Goal: Task Accomplishment & Management: Manage account settings

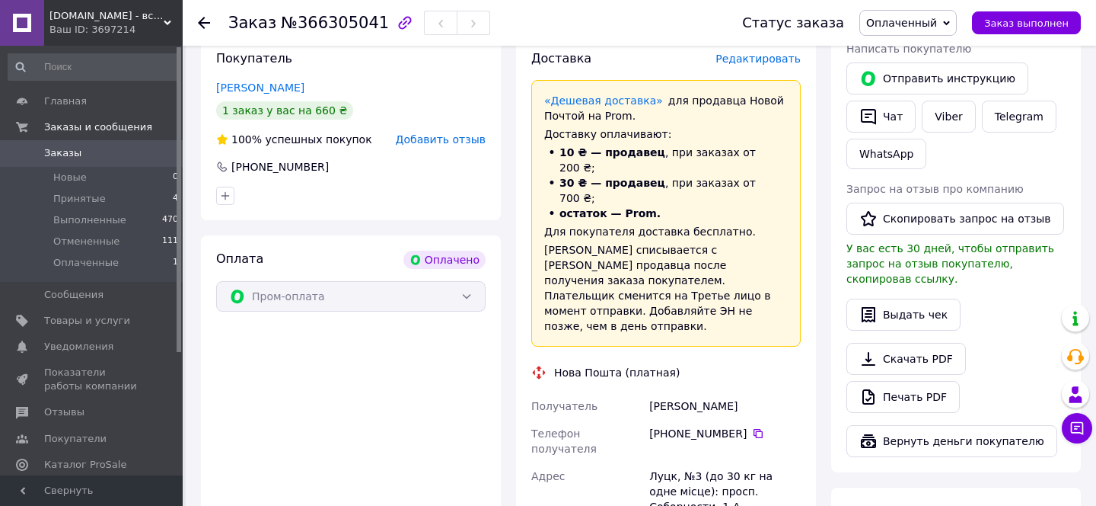
scroll to position [694, 0]
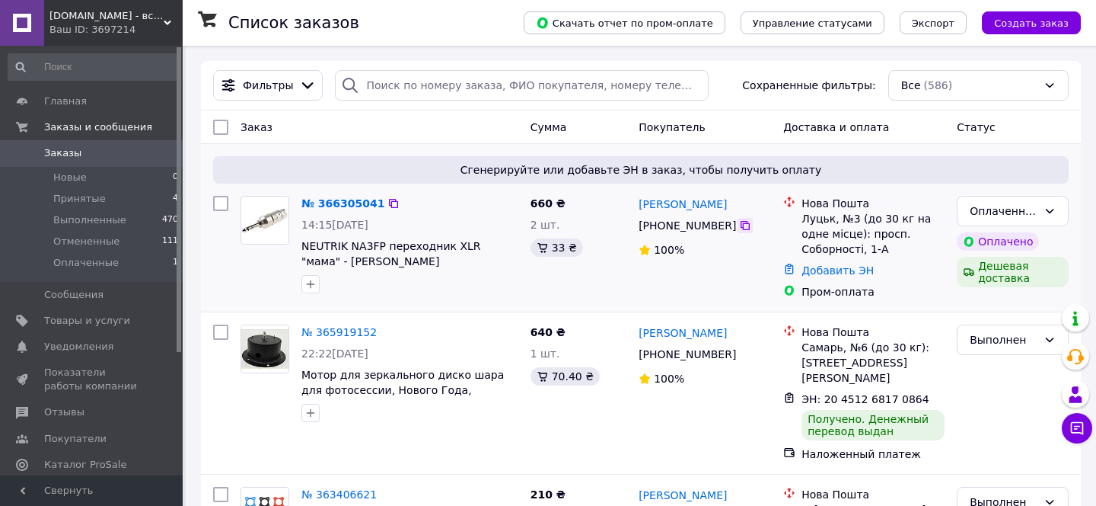
click at [740, 225] on icon at bounding box center [745, 225] width 12 height 12
drag, startPoint x: 720, startPoint y: 204, endPoint x: 637, endPoint y: 206, distance: 83.0
click at [637, 206] on div "[PERSON_NAME]" at bounding box center [705, 203] width 136 height 19
copy link "[PERSON_NAME]"
click at [822, 270] on link "Добавить ЭН" at bounding box center [838, 270] width 72 height 12
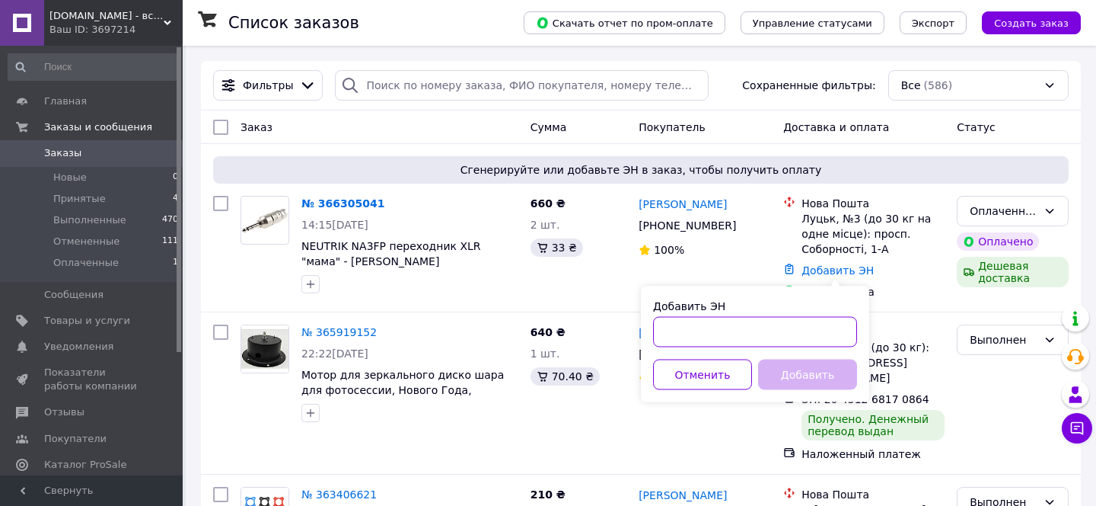
click at [770, 334] on input "Добавить ЭН" at bounding box center [755, 332] width 204 height 30
paste input "20451269266083"
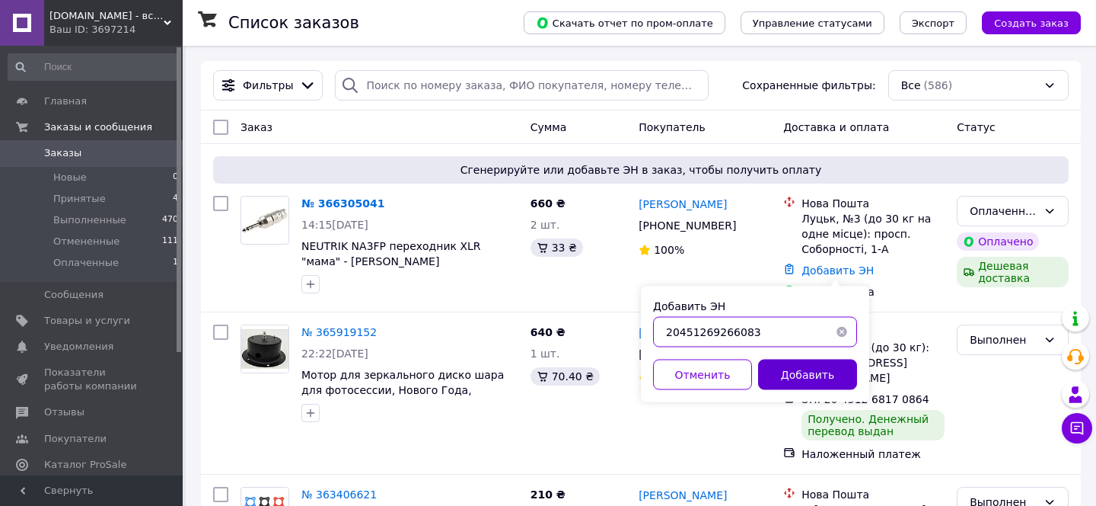
type input "20451269266083"
click at [802, 381] on button "Добавить" at bounding box center [807, 374] width 99 height 30
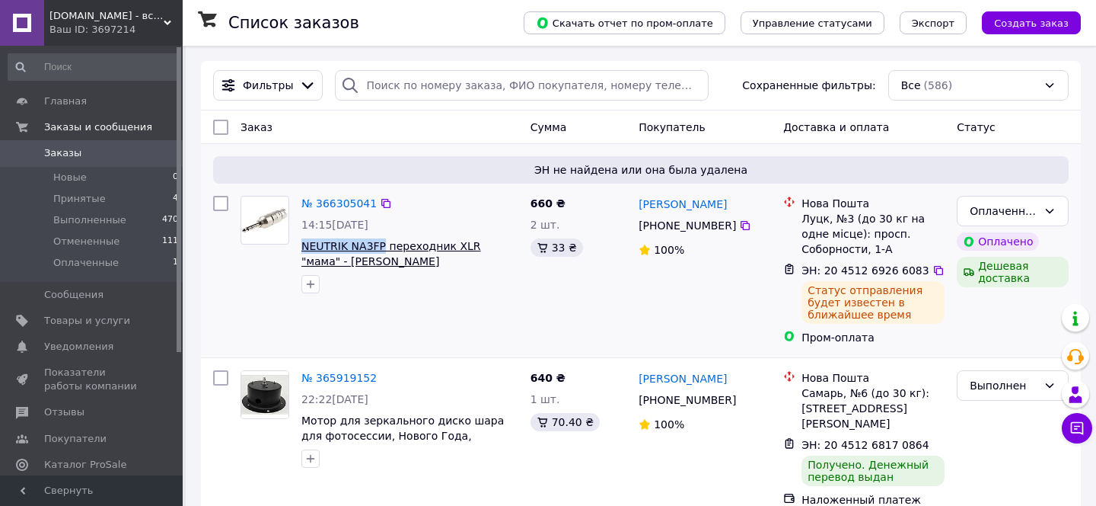
drag, startPoint x: 297, startPoint y: 244, endPoint x: 381, endPoint y: 246, distance: 83.8
click at [381, 246] on div "№ 366305041 14:15[DATE] NEUTRIK NA3FP переходник XLR "мама" - [PERSON_NAME]" at bounding box center [409, 245] width 229 height 110
copy span "NEUTRIK NA3FP"
click at [935, 273] on icon at bounding box center [938, 270] width 9 height 9
click at [330, 266] on span "NEUTRIK NA3FP переходник XLR "мама" - [PERSON_NAME]" at bounding box center [391, 253] width 180 height 27
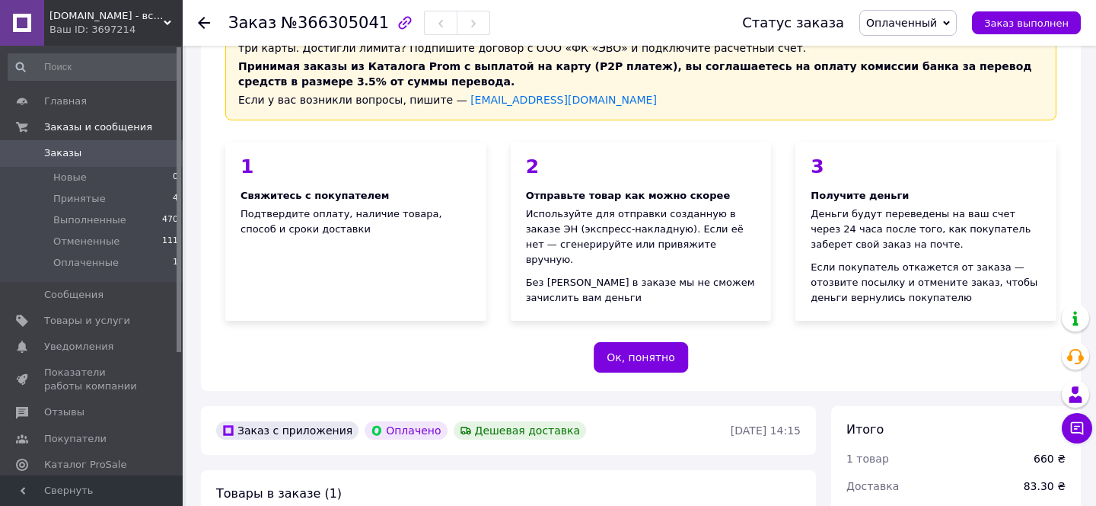
scroll to position [125, 0]
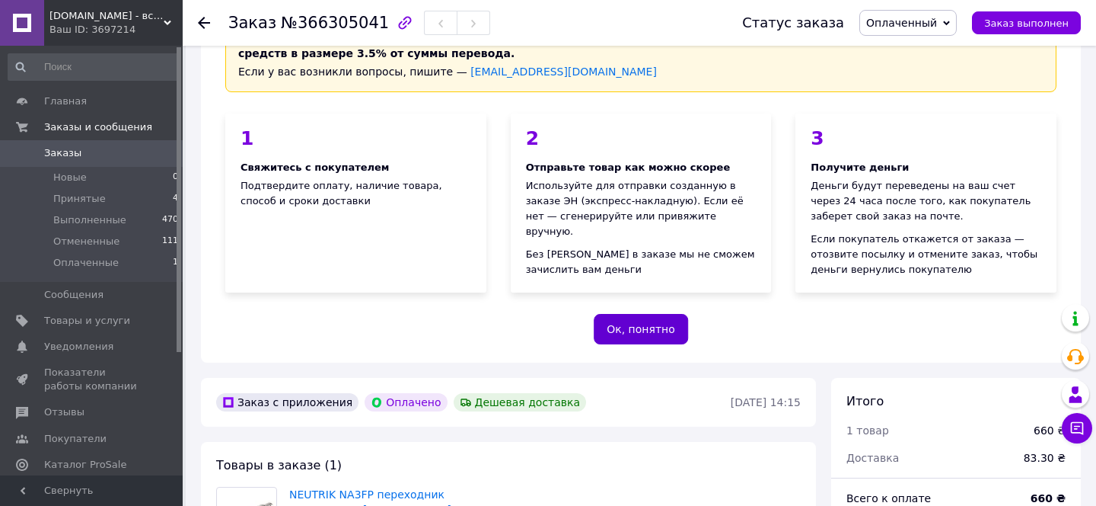
click at [659, 337] on button "Ок, понятно" at bounding box center [641, 329] width 94 height 30
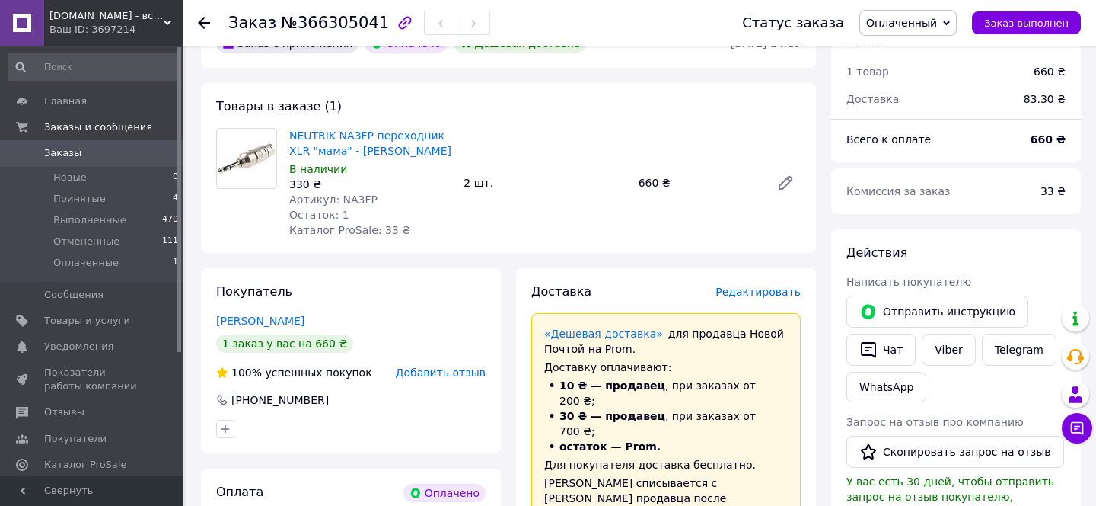
scroll to position [86, 0]
copy link "NEUTRIK NA3FP"
drag, startPoint x: 287, startPoint y: 133, endPoint x: 370, endPoint y: 135, distance: 83.0
click at [371, 134] on div "NEUTRIK NA3FP переходник XLR "мама" - JACK стерео В наличии 330 ₴ Артикул: NA3F…" at bounding box center [370, 184] width 174 height 116
click at [64, 314] on span "Товары и услуги" at bounding box center [87, 321] width 86 height 14
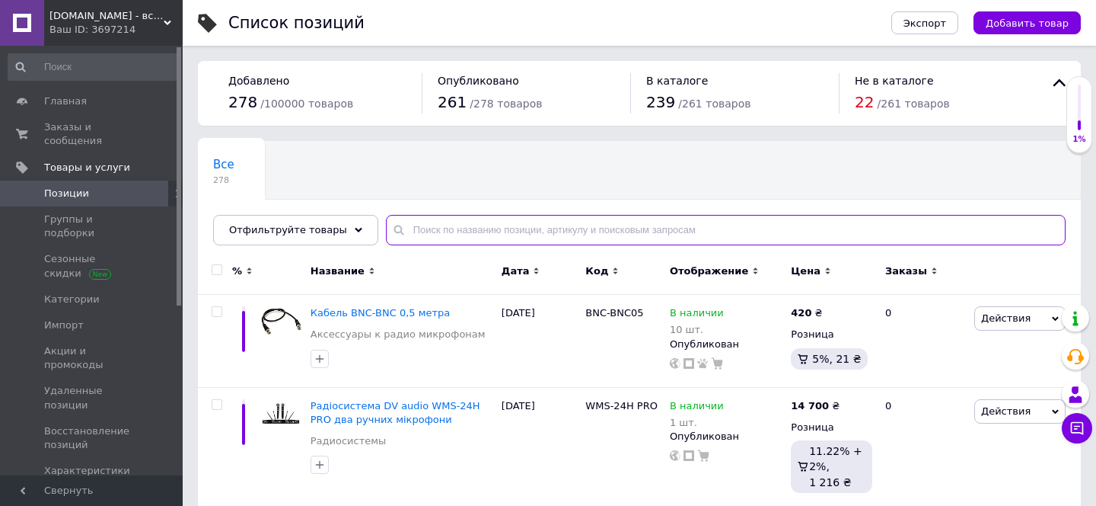
click at [502, 227] on input "text" at bounding box center [726, 230] width 680 height 30
paste input "NEUTRIK NA3FP"
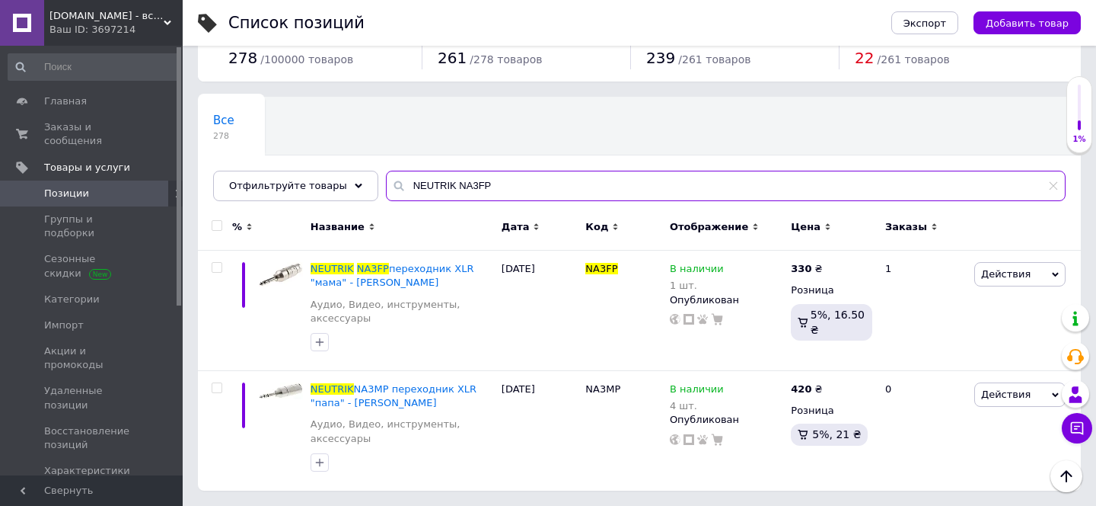
scroll to position [43, 0]
type input "NEUTRIK NA3FP"
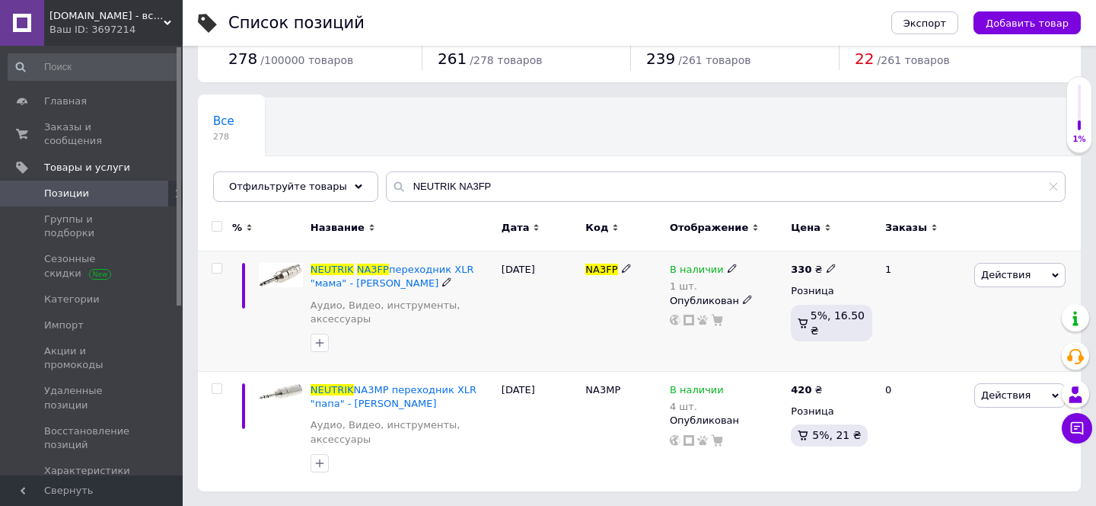
click at [728, 268] on icon at bounding box center [732, 267] width 9 height 9
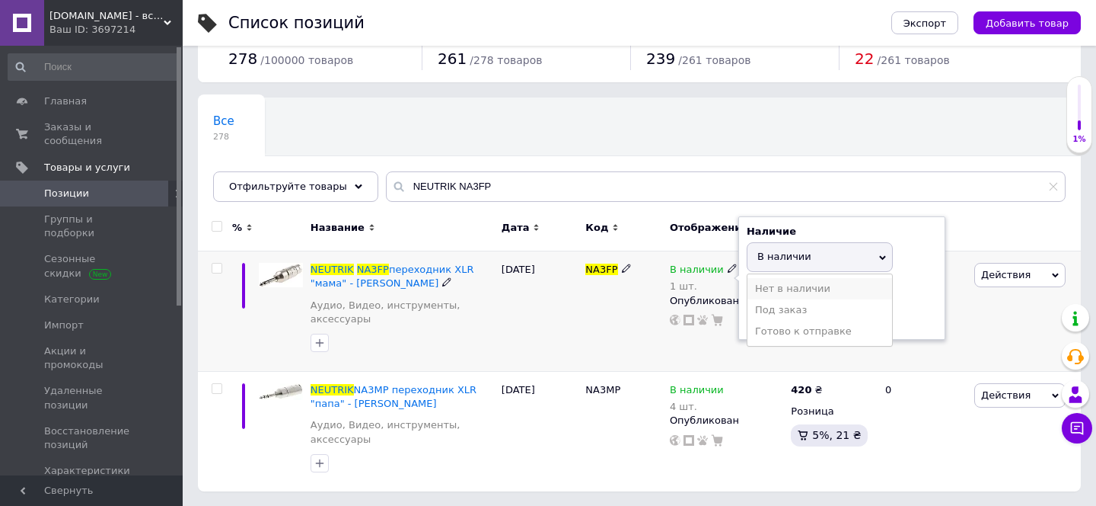
click at [775, 287] on li "Нет в наличии" at bounding box center [820, 288] width 145 height 21
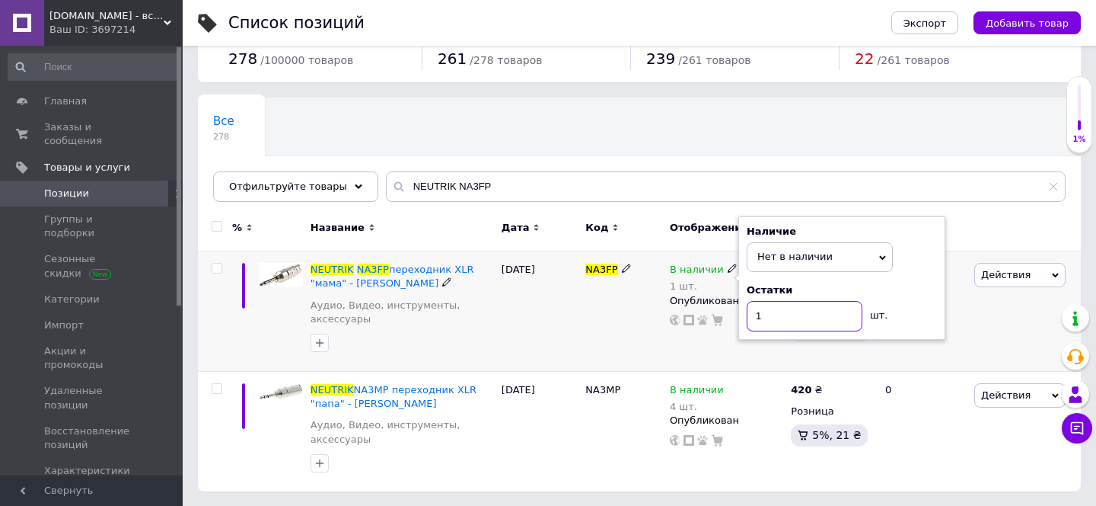
click at [786, 325] on input "1" at bounding box center [805, 316] width 116 height 30
type input "0"
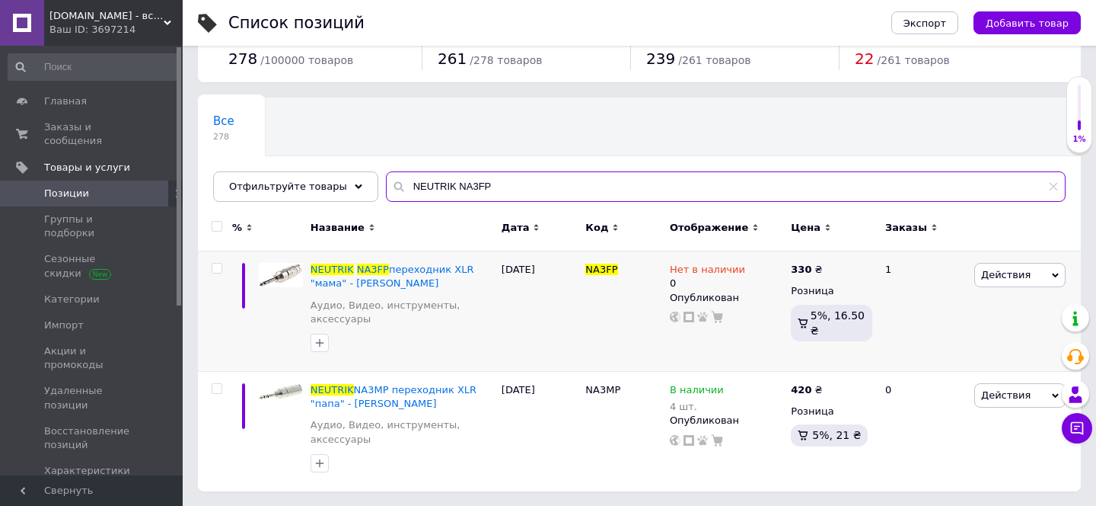
drag, startPoint x: 490, startPoint y: 185, endPoint x: 385, endPoint y: 185, distance: 105.1
click at [386, 185] on div "NEUTRIK NA3FP" at bounding box center [726, 186] width 680 height 30
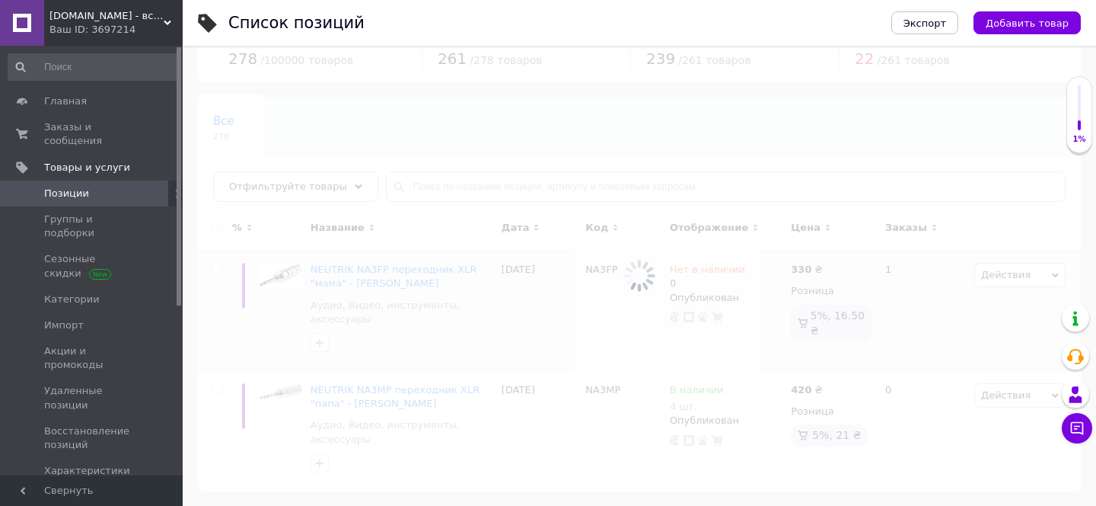
click at [500, 112] on div at bounding box center [640, 276] width 914 height 460
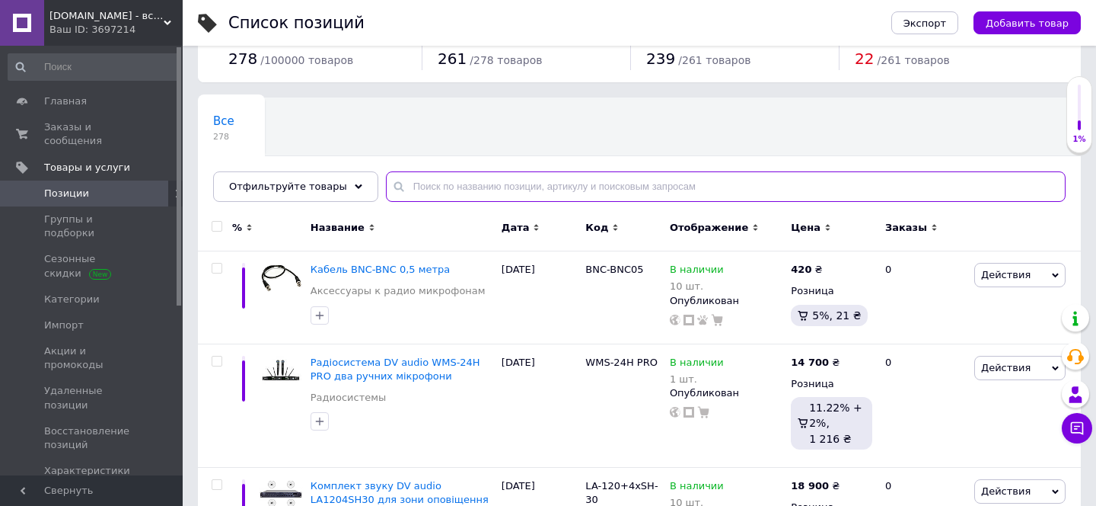
click at [401, 189] on input "text" at bounding box center [726, 186] width 680 height 30
paste input "NEUTRIK NA3FP"
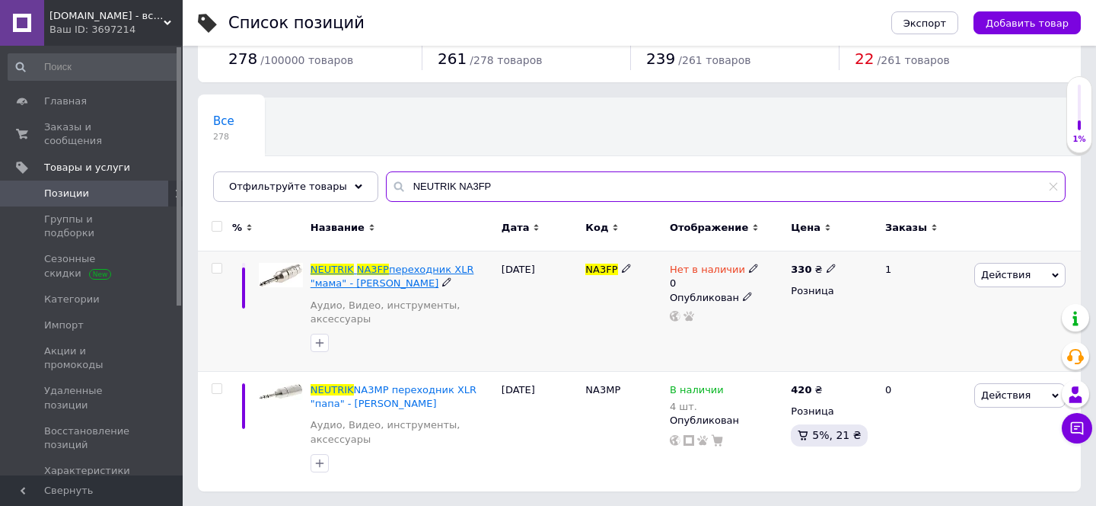
type input "NEUTRIK NA3FP"
click at [368, 270] on span "NA3FP" at bounding box center [373, 268] width 32 height 11
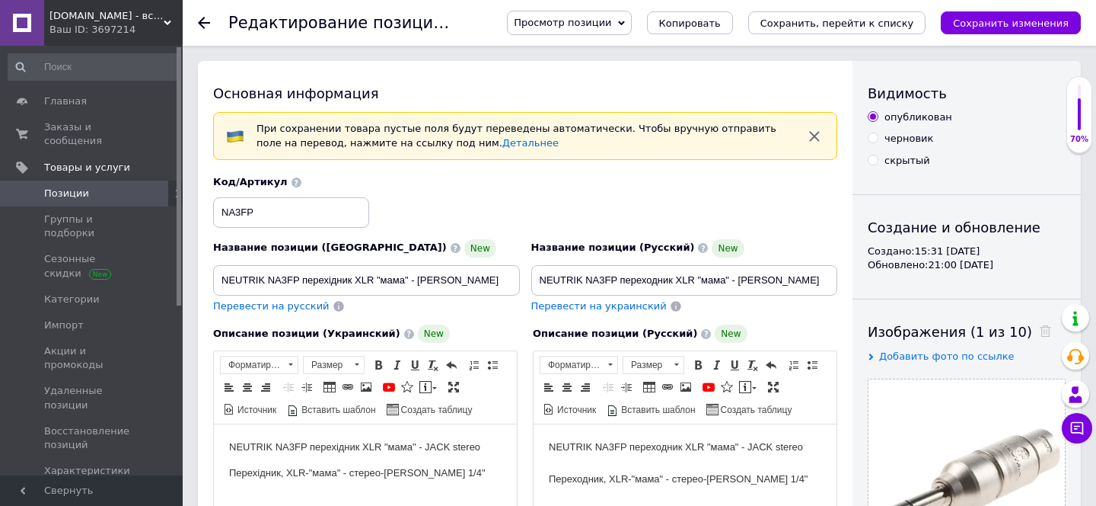
click at [611, 24] on span "Просмотр позиции" at bounding box center [562, 22] width 97 height 11
click at [605, 56] on li "Сохранить и посмотреть на сайте" at bounding box center [611, 51] width 207 height 21
click at [20, 24] on link at bounding box center [22, 23] width 44 height 46
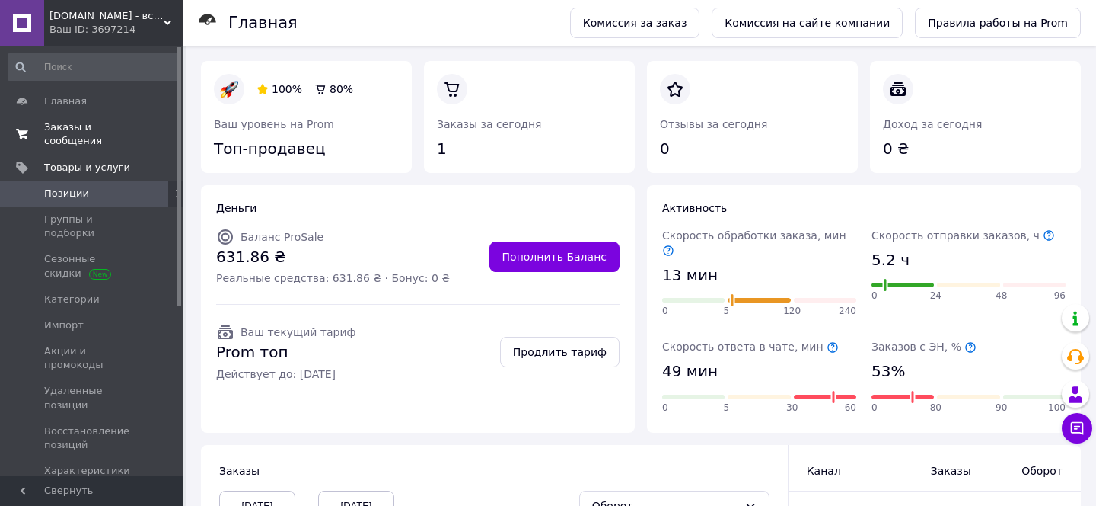
click at [78, 138] on span "Заказы и сообщения" at bounding box center [92, 133] width 97 height 27
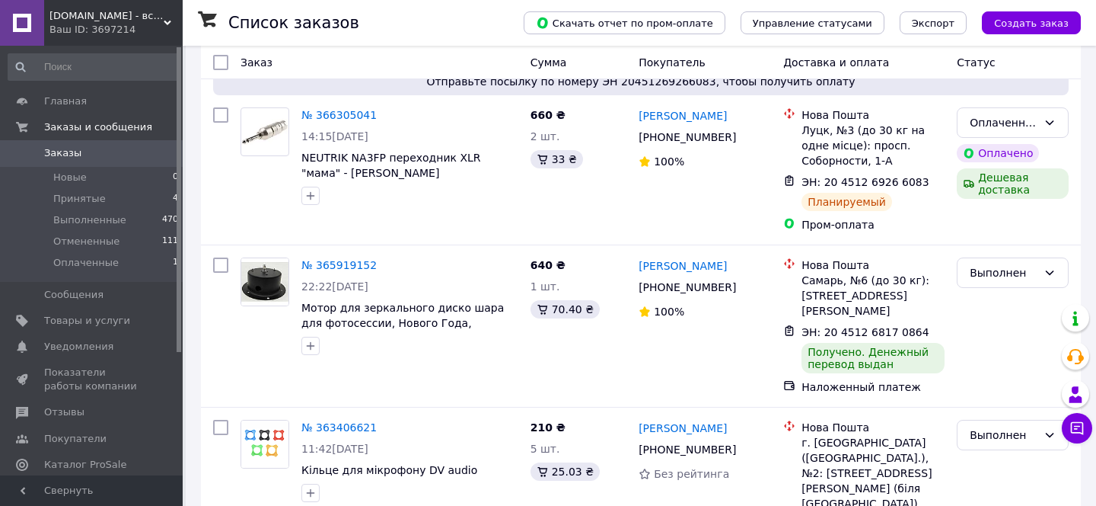
scroll to position [94, 0]
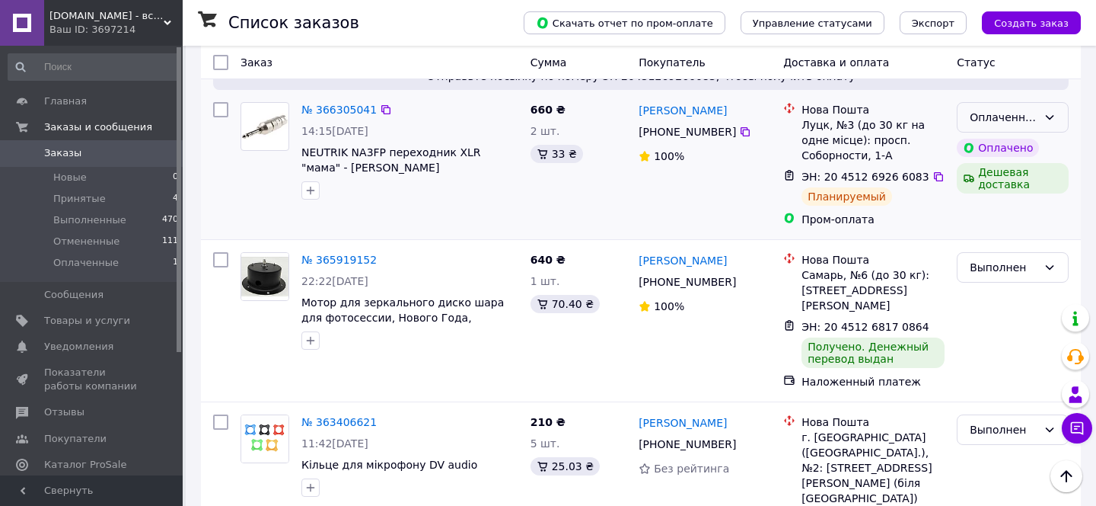
click at [985, 116] on div "Оплаченный" at bounding box center [1004, 117] width 68 height 17
click at [994, 155] on li "Принят" at bounding box center [1013, 149] width 110 height 27
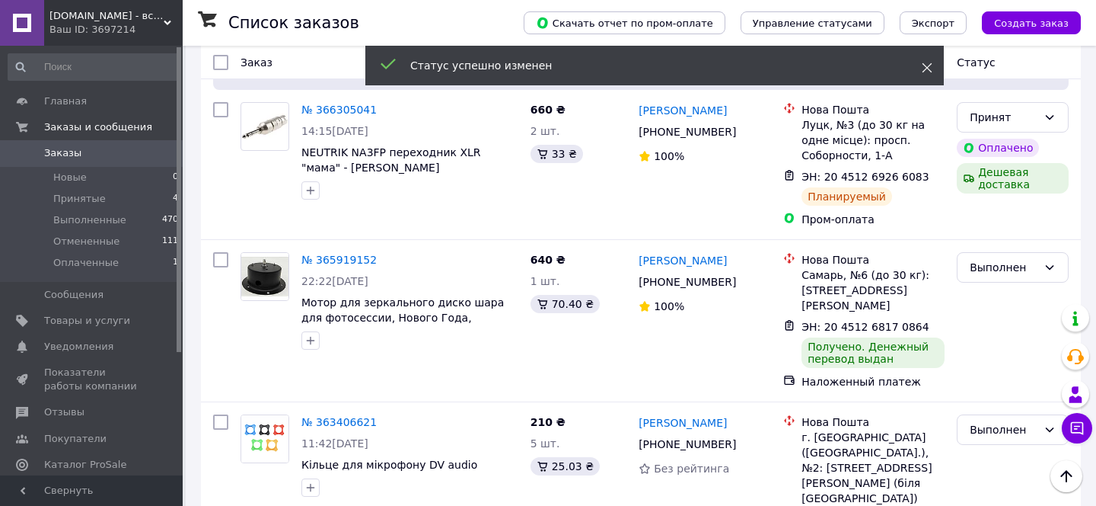
click at [930, 71] on use at bounding box center [928, 68] width 10 height 10
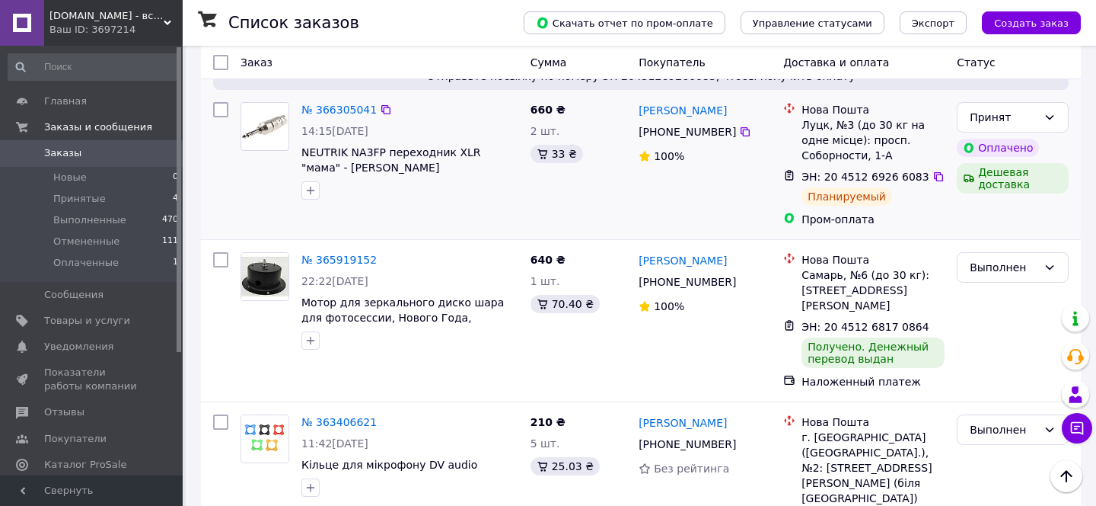
scroll to position [0, 0]
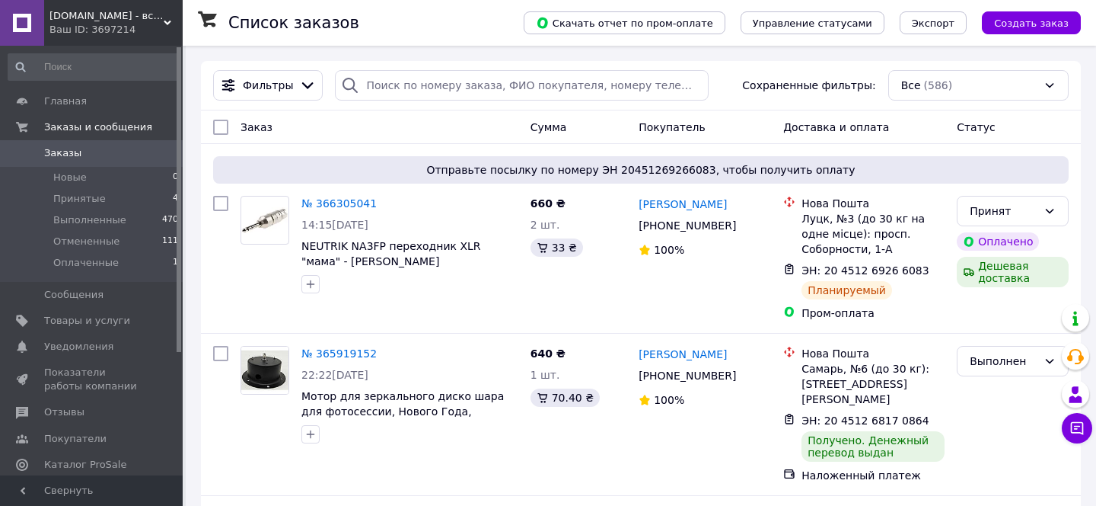
click at [25, 19] on link at bounding box center [22, 23] width 44 height 46
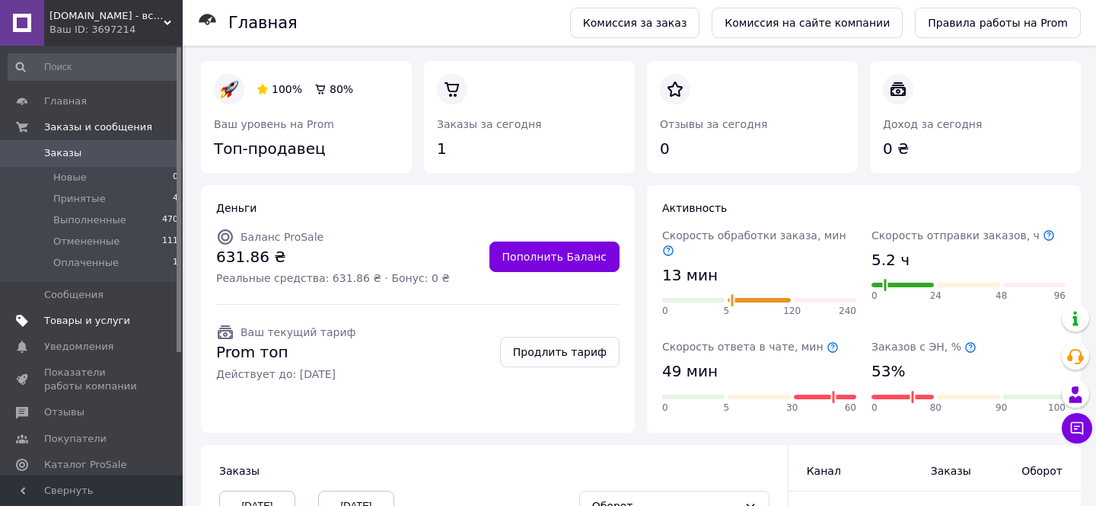
click at [75, 324] on span "Товары и услуги" at bounding box center [87, 321] width 86 height 14
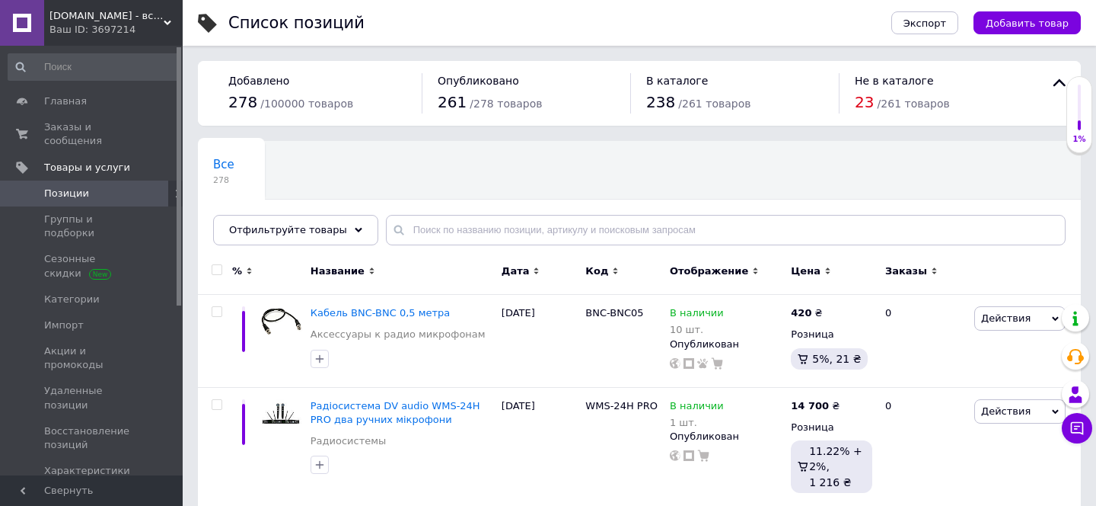
click at [27, 24] on link at bounding box center [22, 23] width 44 height 46
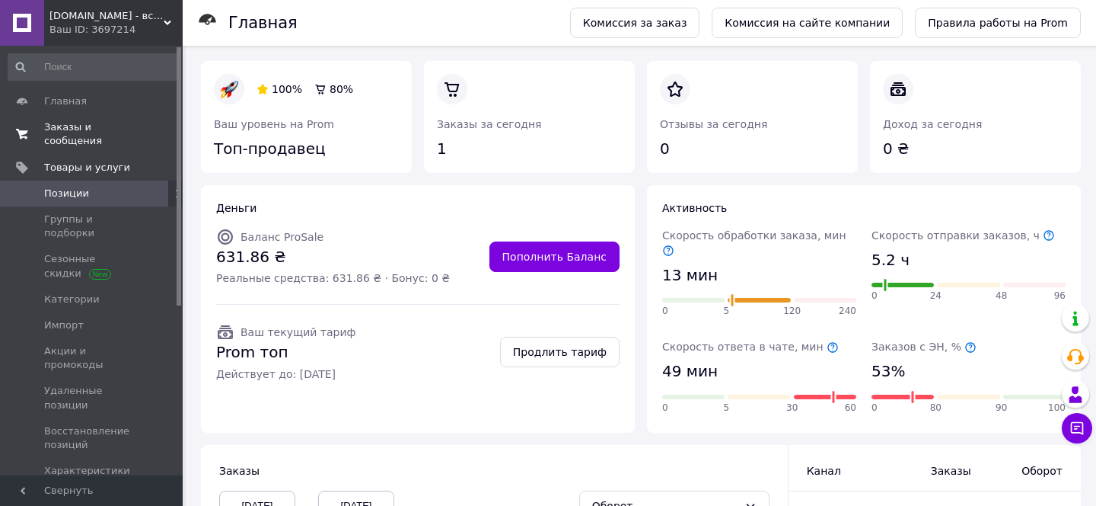
click at [68, 140] on span "Заказы и сообщения" at bounding box center [92, 133] width 97 height 27
